Goal: Transaction & Acquisition: Purchase product/service

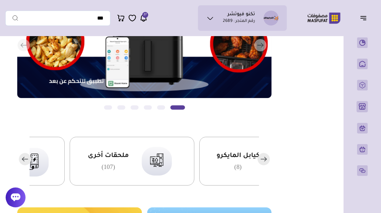
scroll to position [81, 0]
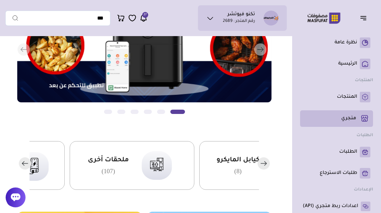
click at [345, 120] on p "متجري ( 0 )" at bounding box center [348, 118] width 15 height 7
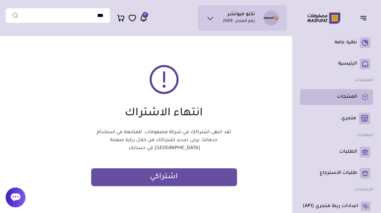
click at [347, 102] on link "المنتجات" at bounding box center [336, 97] width 68 height 11
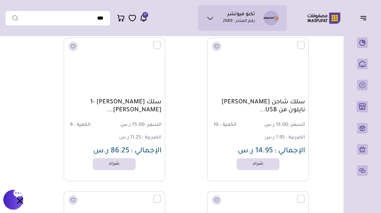
scroll to position [81223, 0]
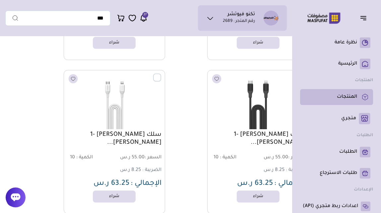
click at [344, 94] on p "المنتجات" at bounding box center [347, 97] width 20 height 7
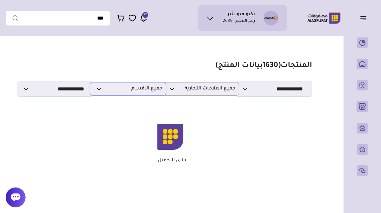
click at [117, 87] on p "جميع الاقسام" at bounding box center [128, 89] width 76 height 14
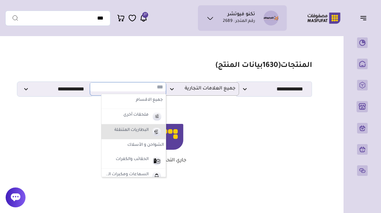
click at [128, 132] on label "البطاريات المتنقلة" at bounding box center [131, 130] width 36 height 9
select select "*"
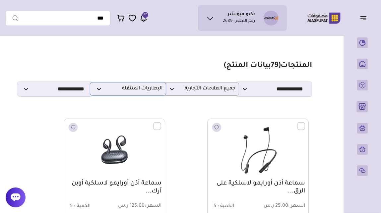
click at [141, 95] on p "البطاريات المتنقلة" at bounding box center [128, 89] width 76 height 14
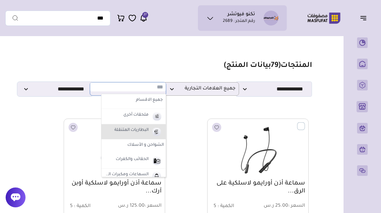
click at [134, 129] on label "البطاريات المتنقلة" at bounding box center [131, 130] width 36 height 9
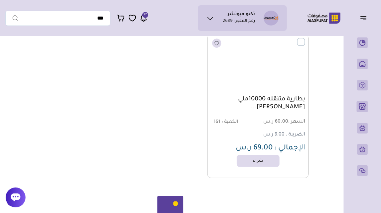
scroll to position [6082, 0]
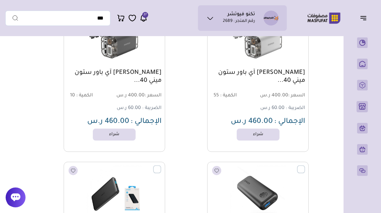
scroll to position [4877, 0]
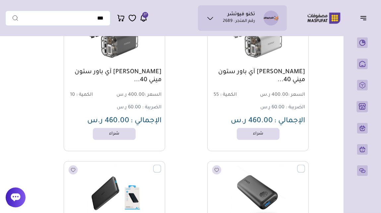
click at [193, 91] on div "[PERSON_NAME] آي باور ستون ميني 40... السعر : 400.00 ر.س الكمية : 55 الضريبة : …" at bounding box center [242, 79] width 134 height 144
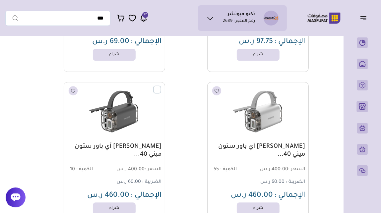
scroll to position [4802, 0]
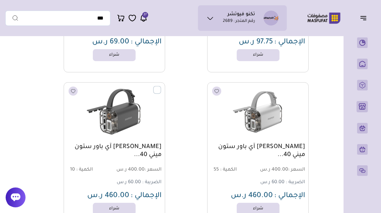
click at [141, 109] on img at bounding box center [114, 113] width 103 height 61
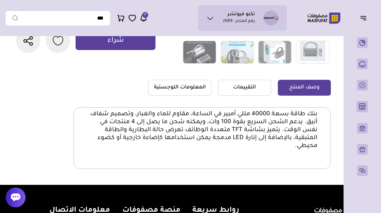
scroll to position [170, 0]
